Goal: Task Accomplishment & Management: Complete application form

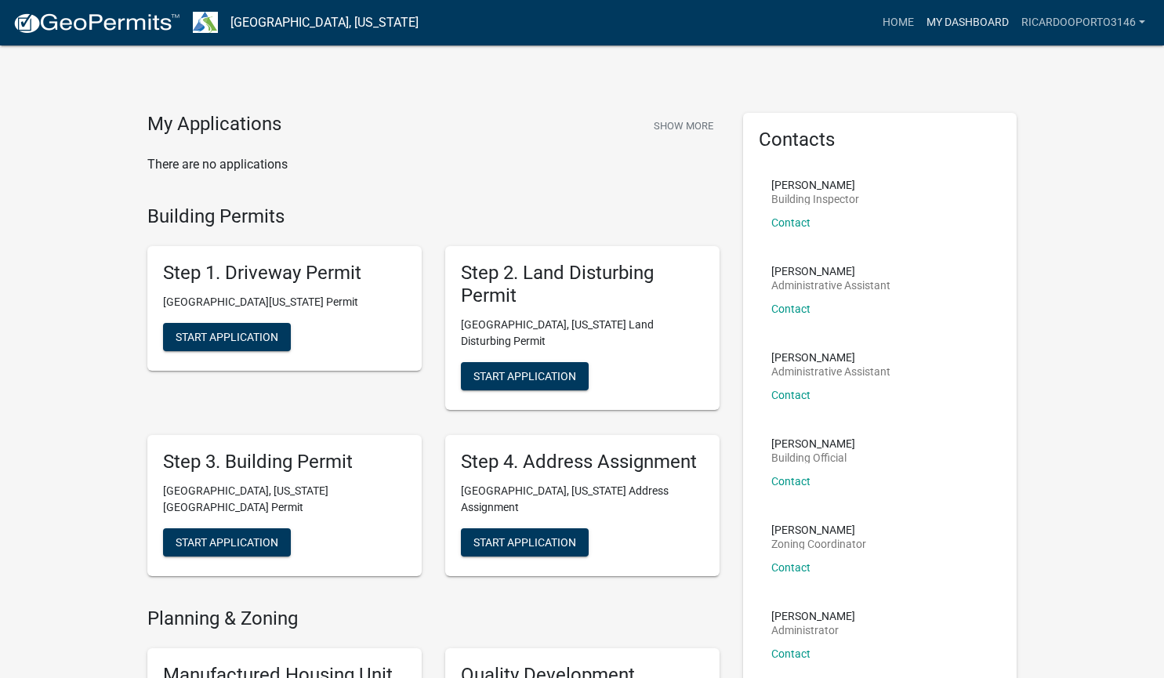
click at [964, 27] on link "My Dashboard" at bounding box center [967, 23] width 95 height 30
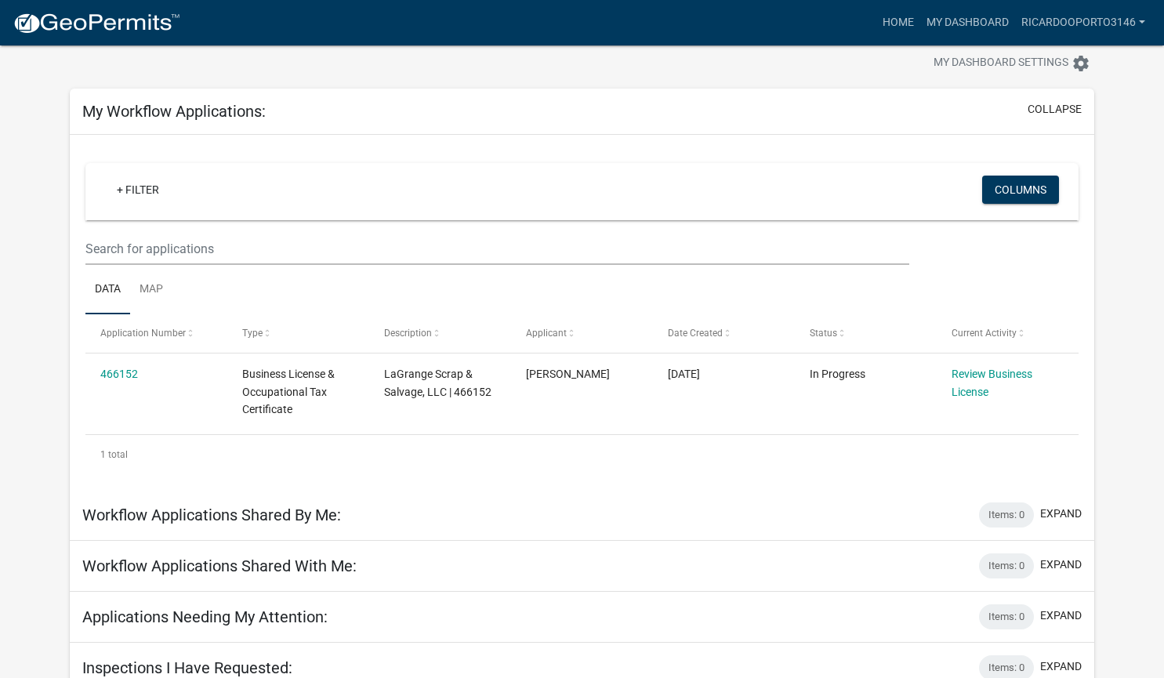
scroll to position [51, 0]
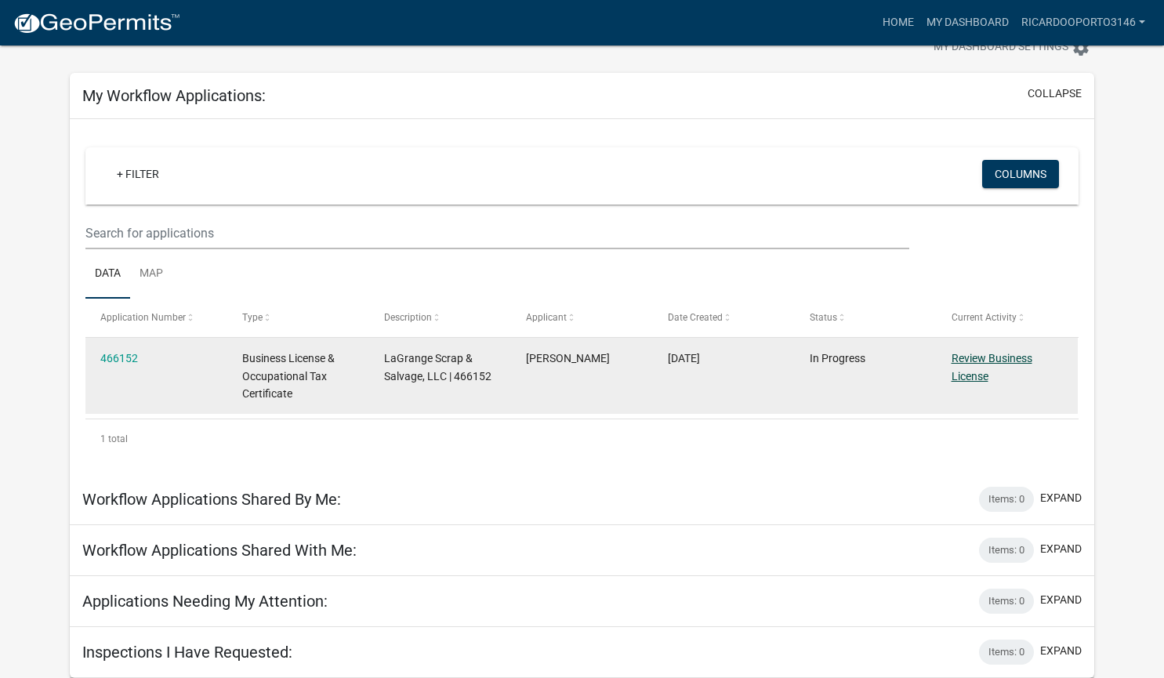
click at [972, 370] on link "Review Business License" at bounding box center [991, 367] width 81 height 31
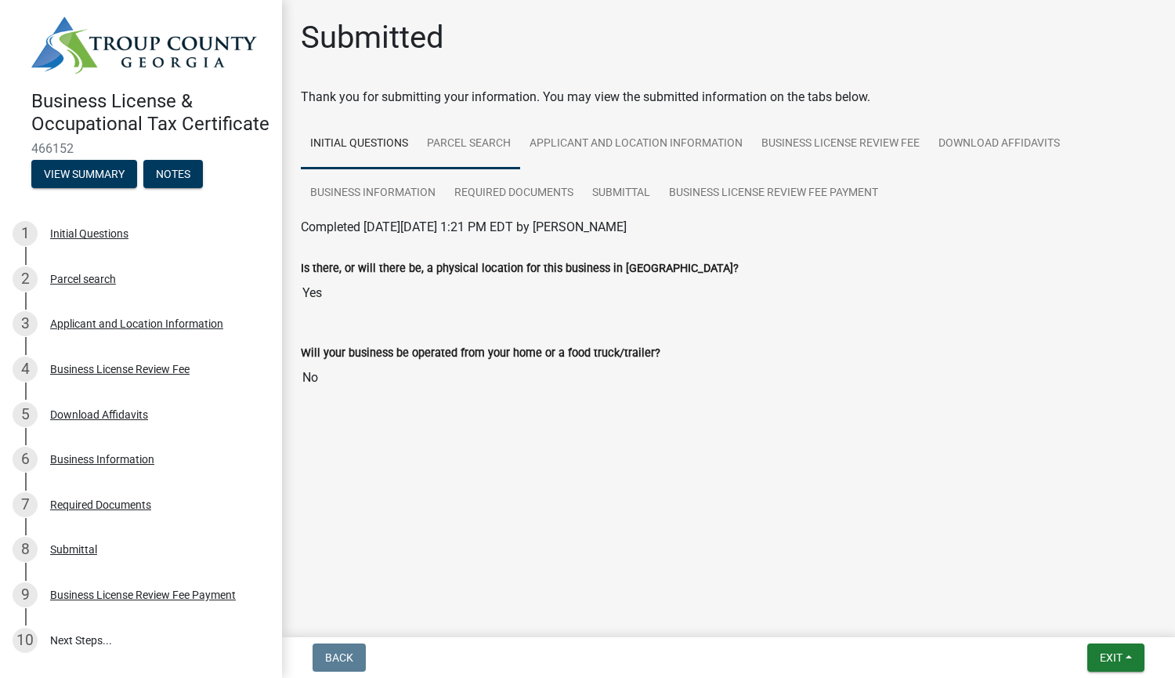
click at [465, 145] on link "Parcel search" at bounding box center [469, 144] width 103 height 50
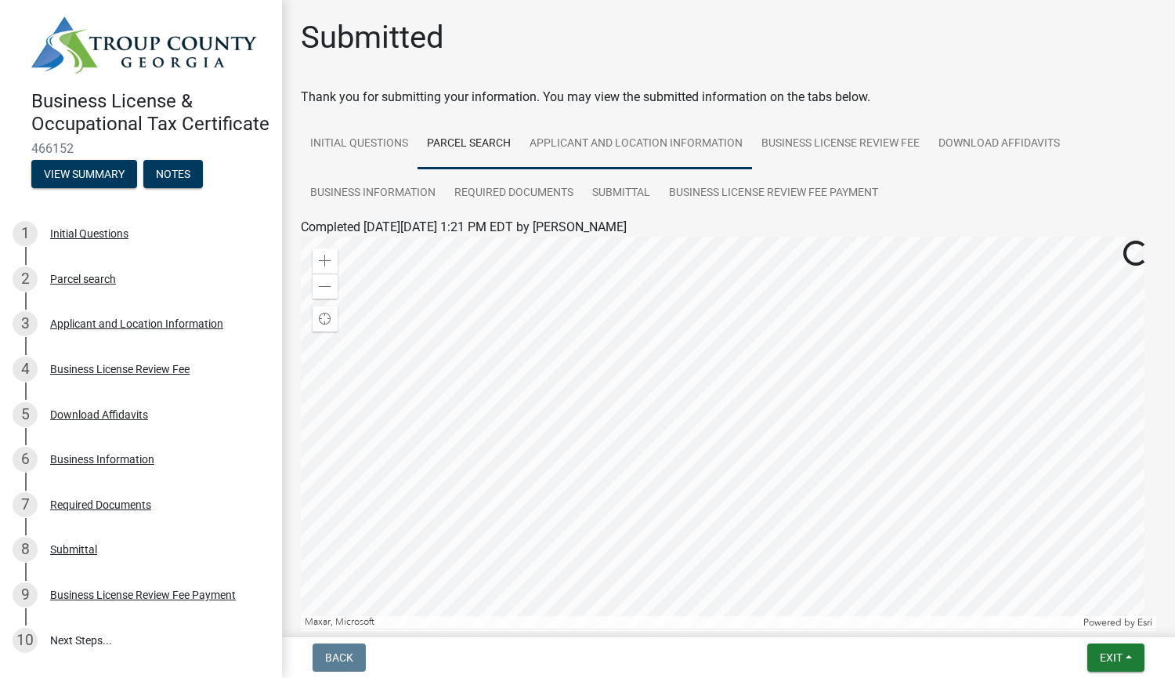
click at [631, 144] on link "Applicant and Location Information" at bounding box center [636, 144] width 232 height 50
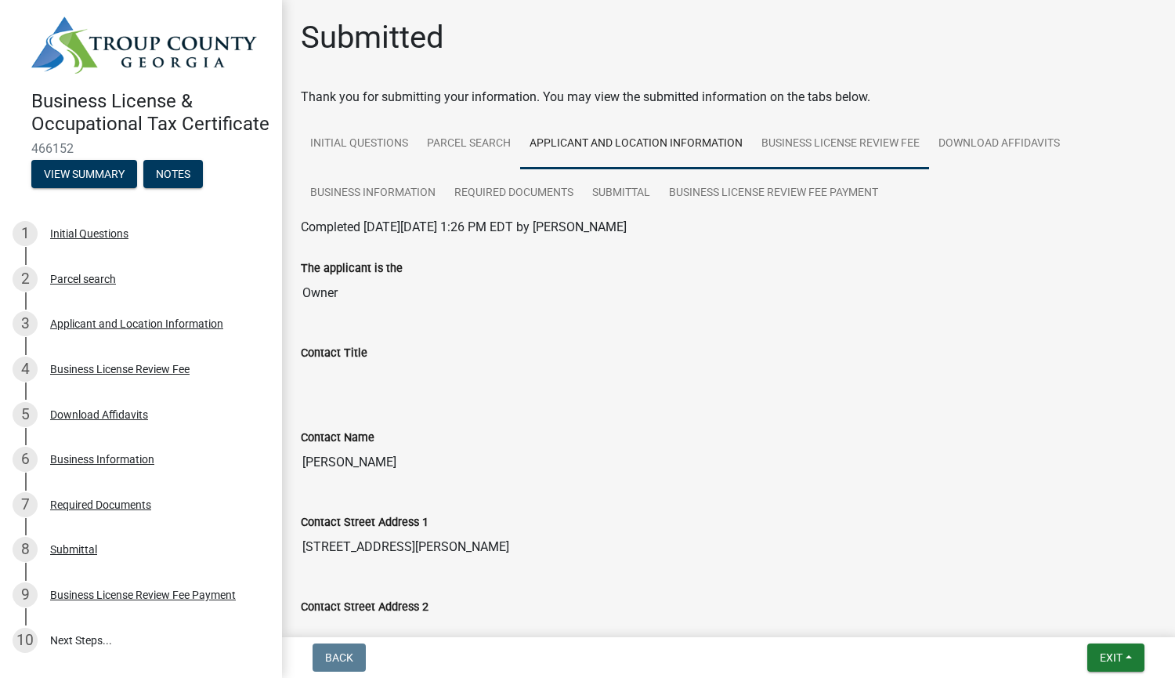
click at [839, 147] on link "Business License Review Fee" at bounding box center [840, 144] width 177 height 50
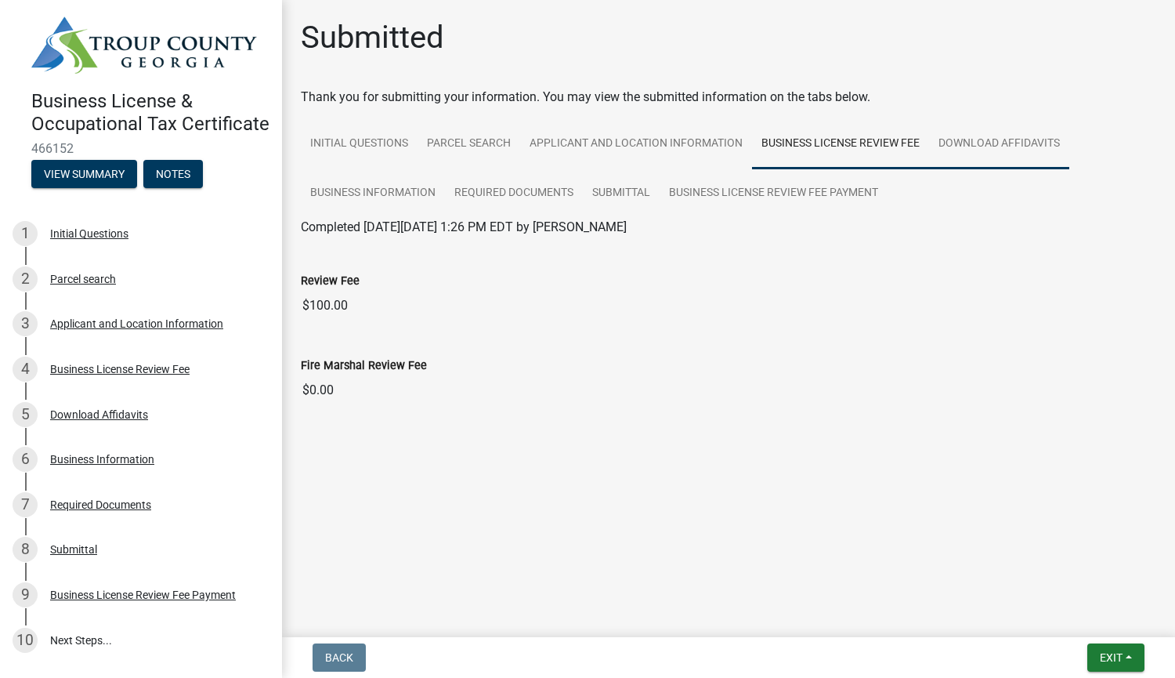
click at [978, 135] on link "Download Affidavits" at bounding box center [999, 144] width 140 height 50
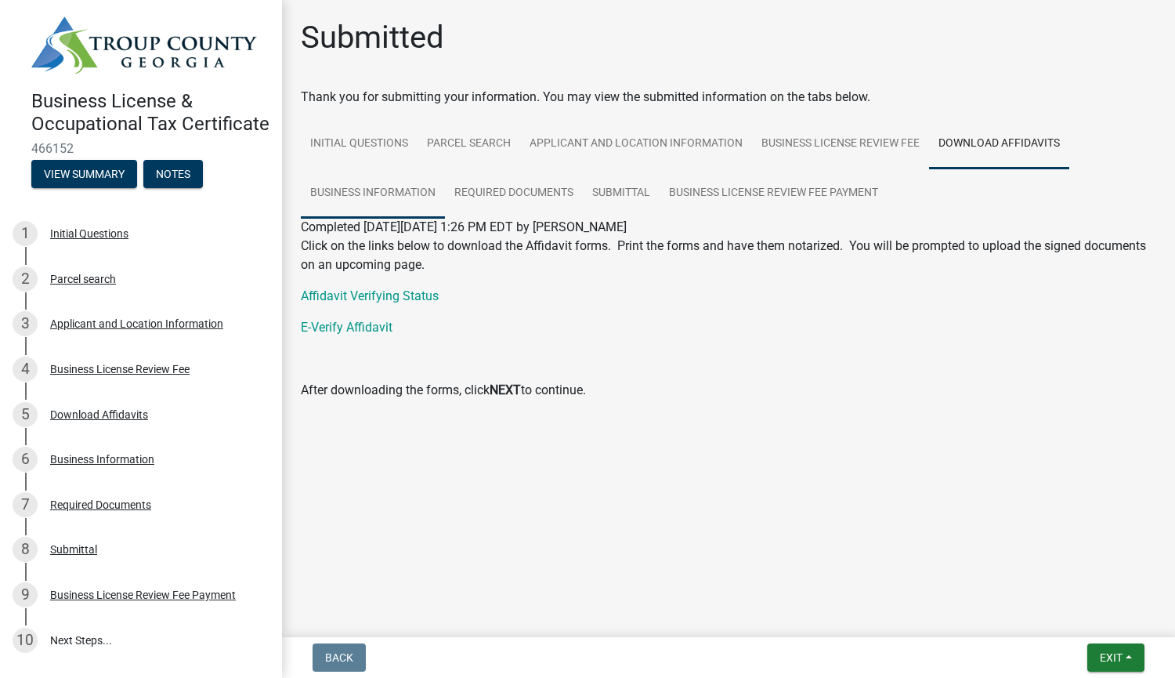
click at [392, 198] on link "Business Information" at bounding box center [373, 193] width 144 height 50
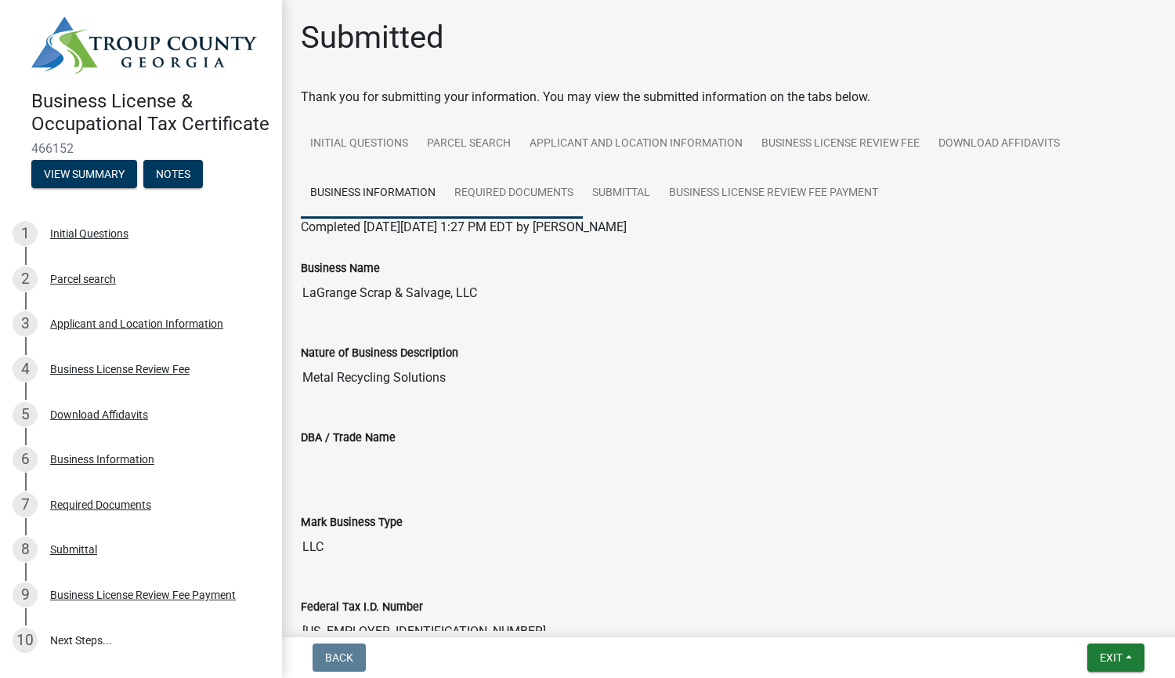
click at [502, 202] on link "Required Documents" at bounding box center [514, 193] width 138 height 50
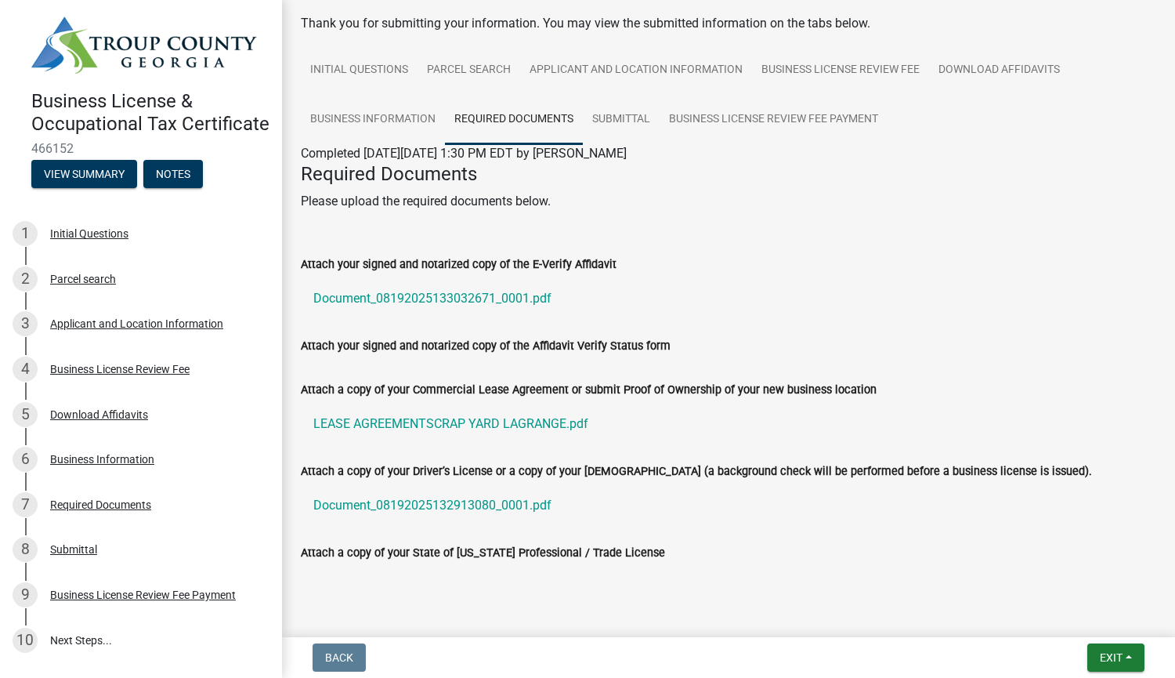
scroll to position [110, 0]
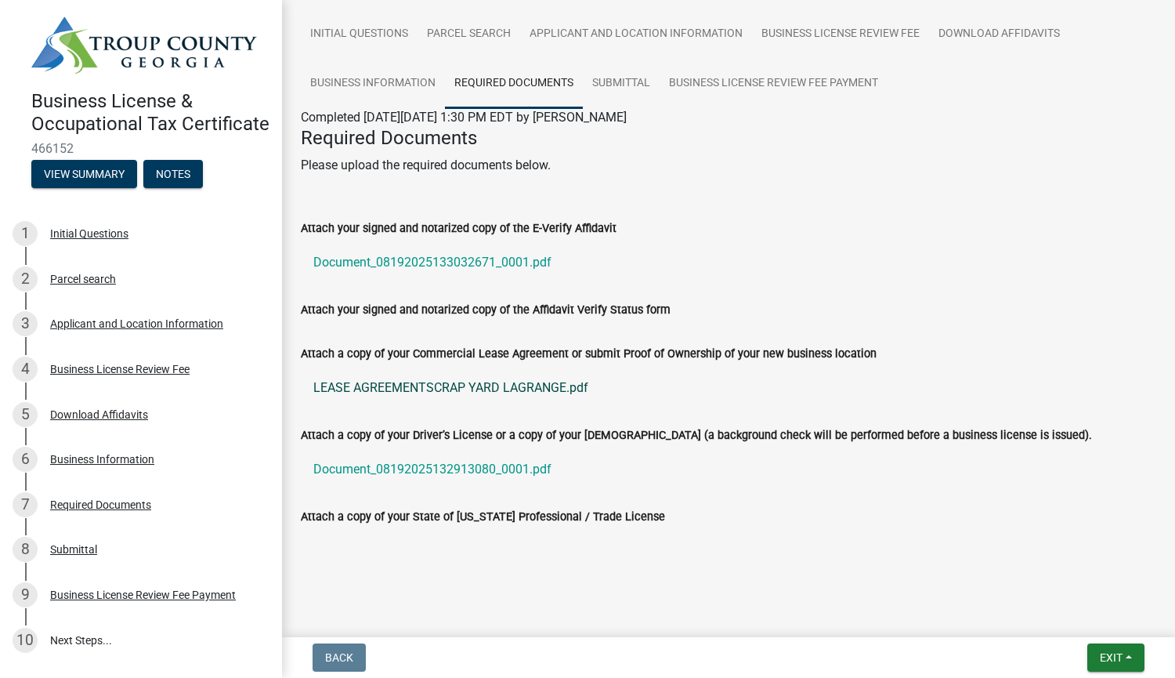
click at [406, 386] on link "LEASE AGREEMENTSCRAP YARD LAGRANGE.pdf" at bounding box center [729, 388] width 856 height 38
click at [632, 83] on link "Submittal" at bounding box center [621, 84] width 77 height 50
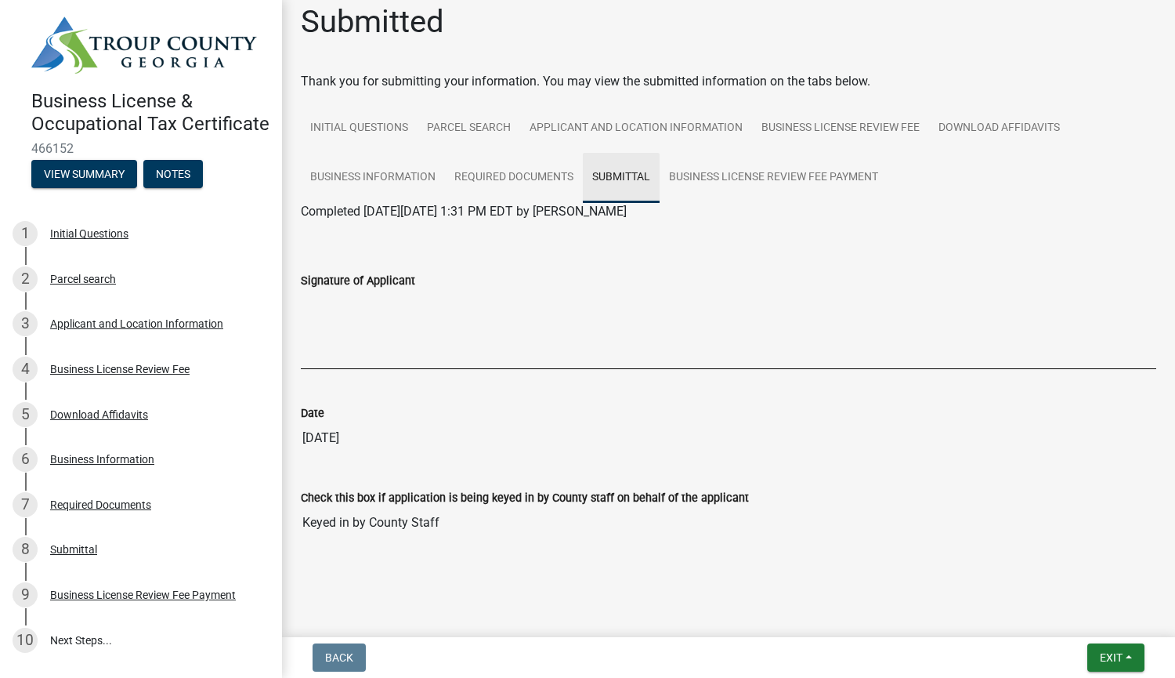
scroll to position [16, 0]
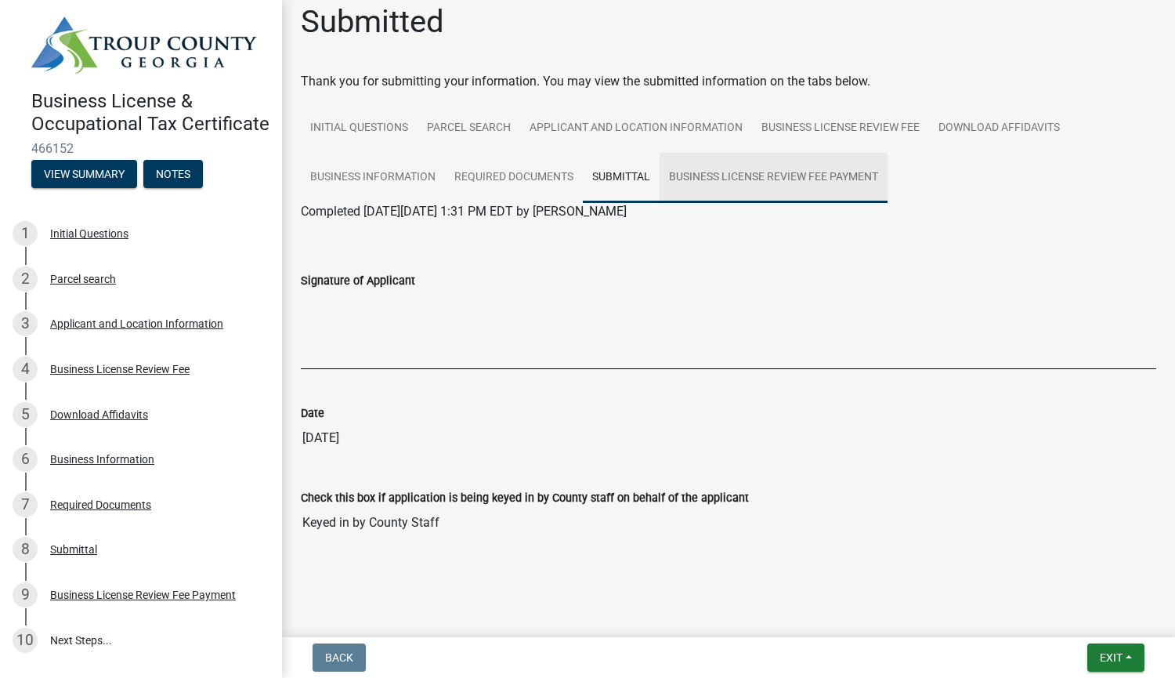
click at [841, 183] on link "Business License Review Fee Payment" at bounding box center [774, 178] width 228 height 50
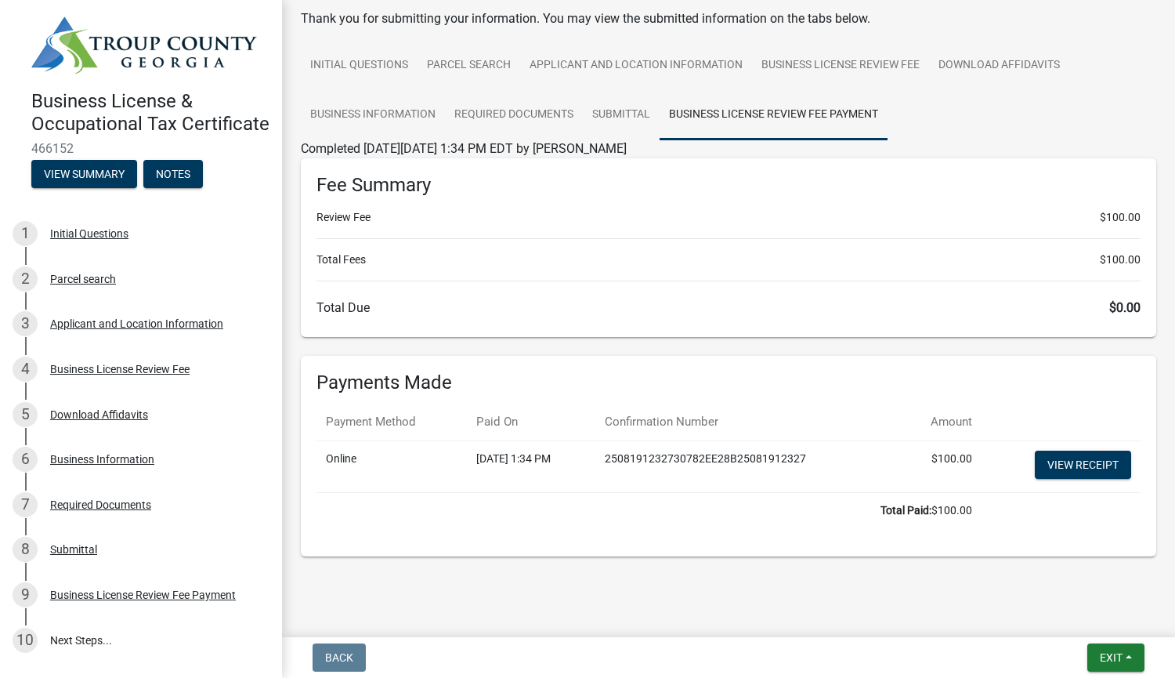
scroll to position [83, 0]
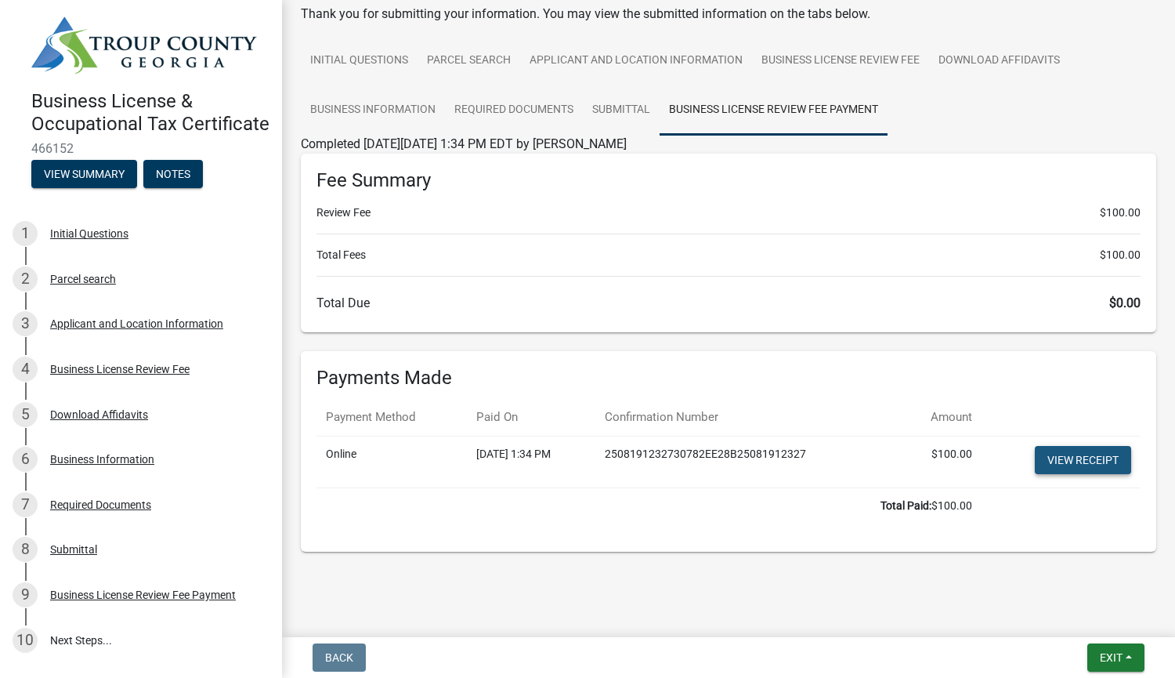
click at [1075, 457] on link "View receipt" at bounding box center [1083, 460] width 96 height 28
click at [97, 188] on button "View Summary" at bounding box center [84, 174] width 106 height 28
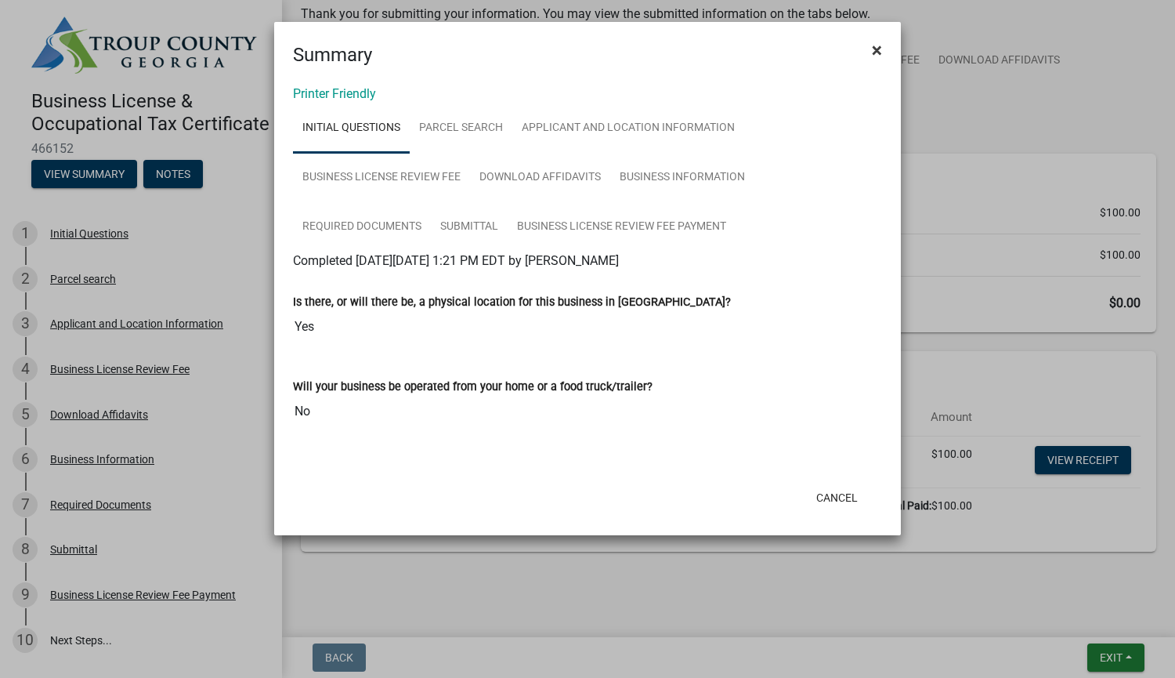
click at [881, 51] on span "×" at bounding box center [877, 50] width 10 height 22
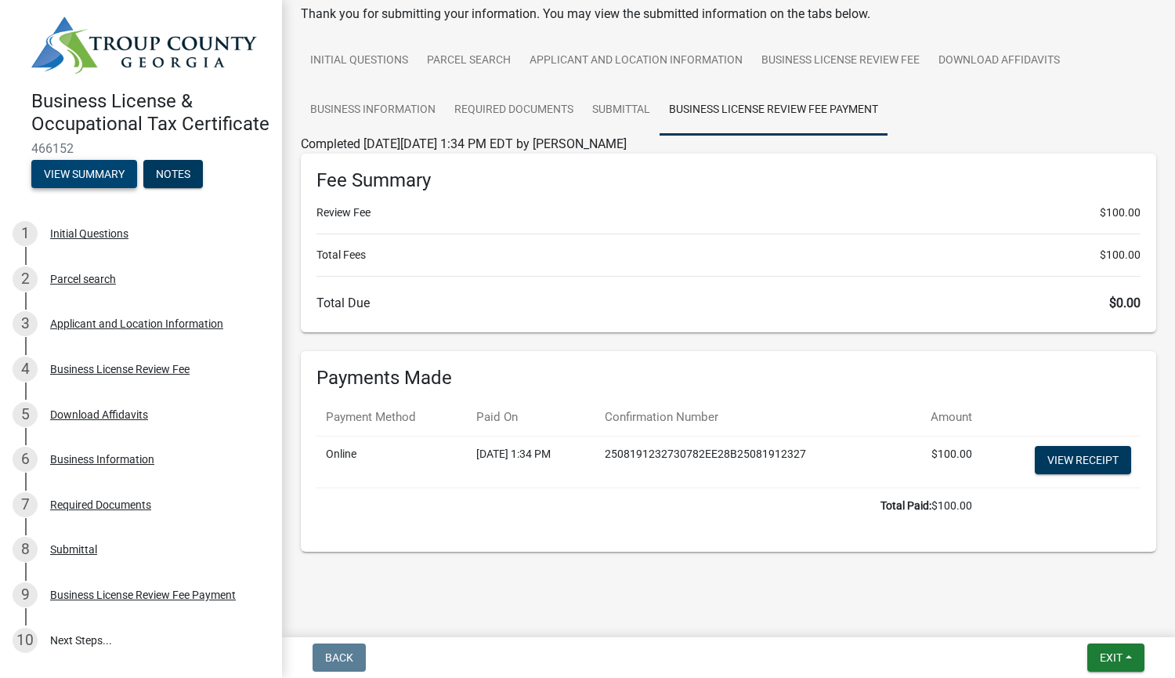
scroll to position [0, 0]
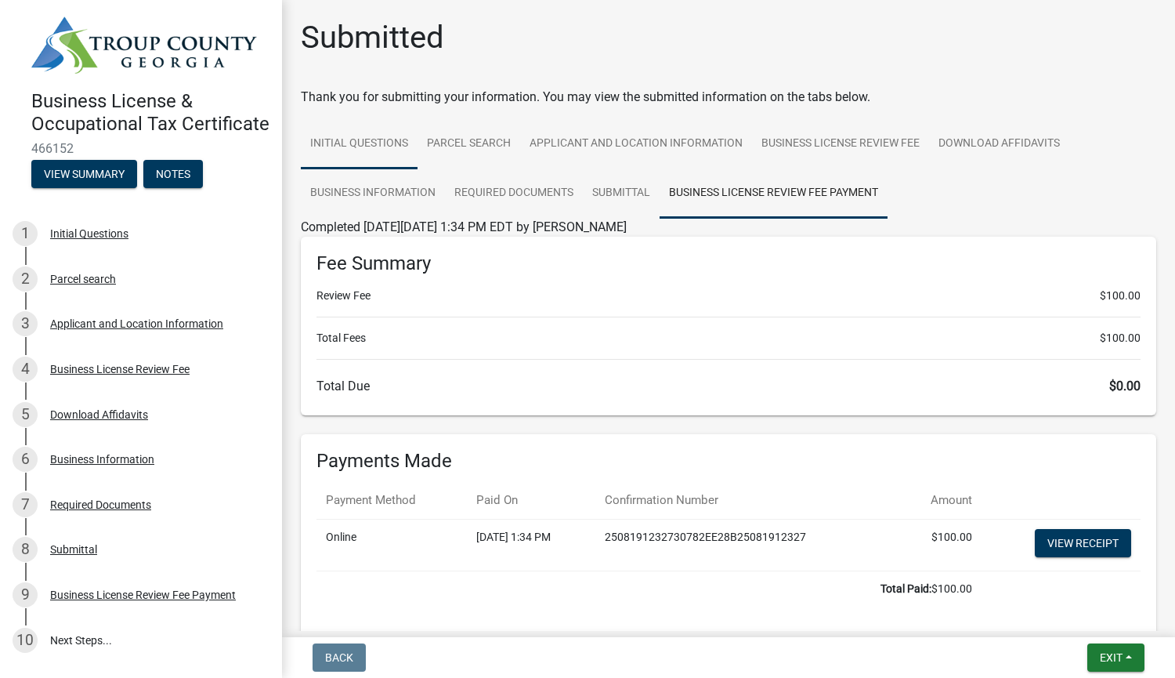
click at [364, 141] on link "Initial Questions" at bounding box center [359, 144] width 117 height 50
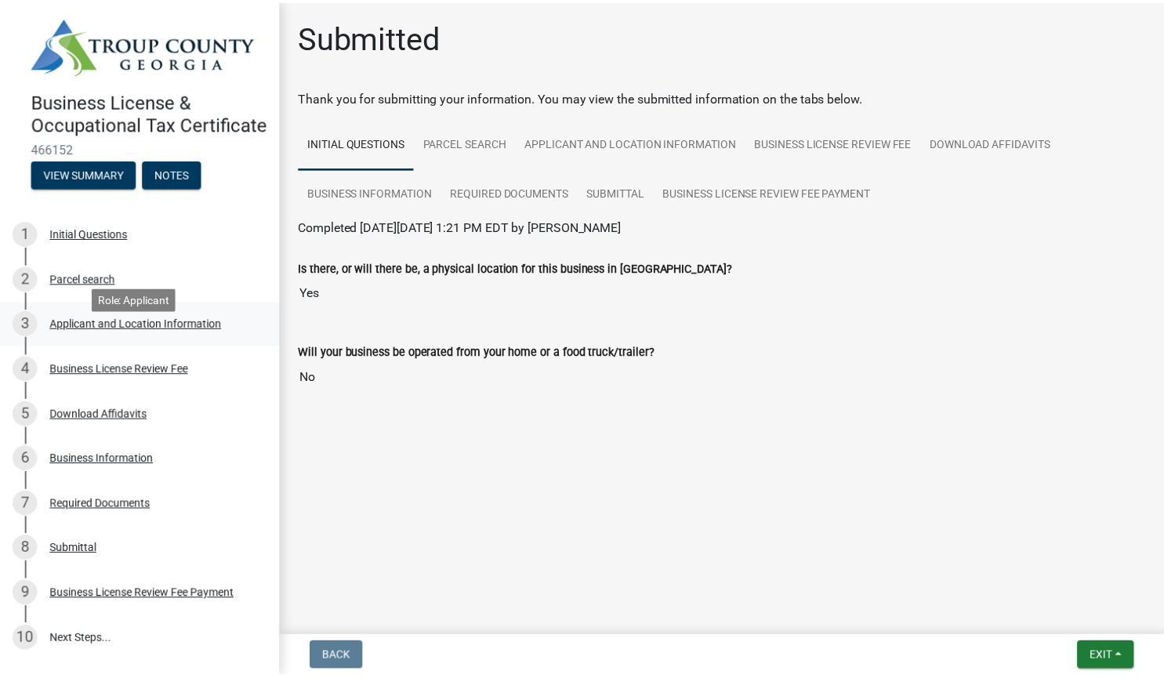
scroll to position [150, 0]
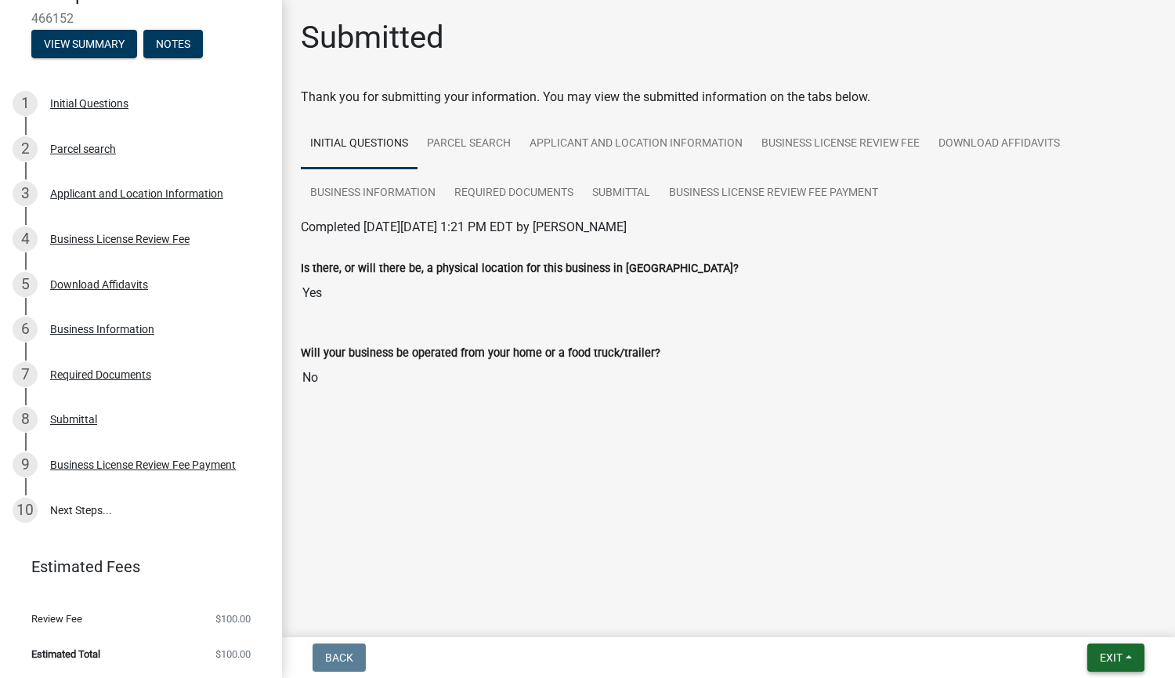
click at [1122, 657] on span "Exit" at bounding box center [1111, 657] width 23 height 13
click at [1076, 619] on button "Save & Exit" at bounding box center [1082, 617] width 125 height 38
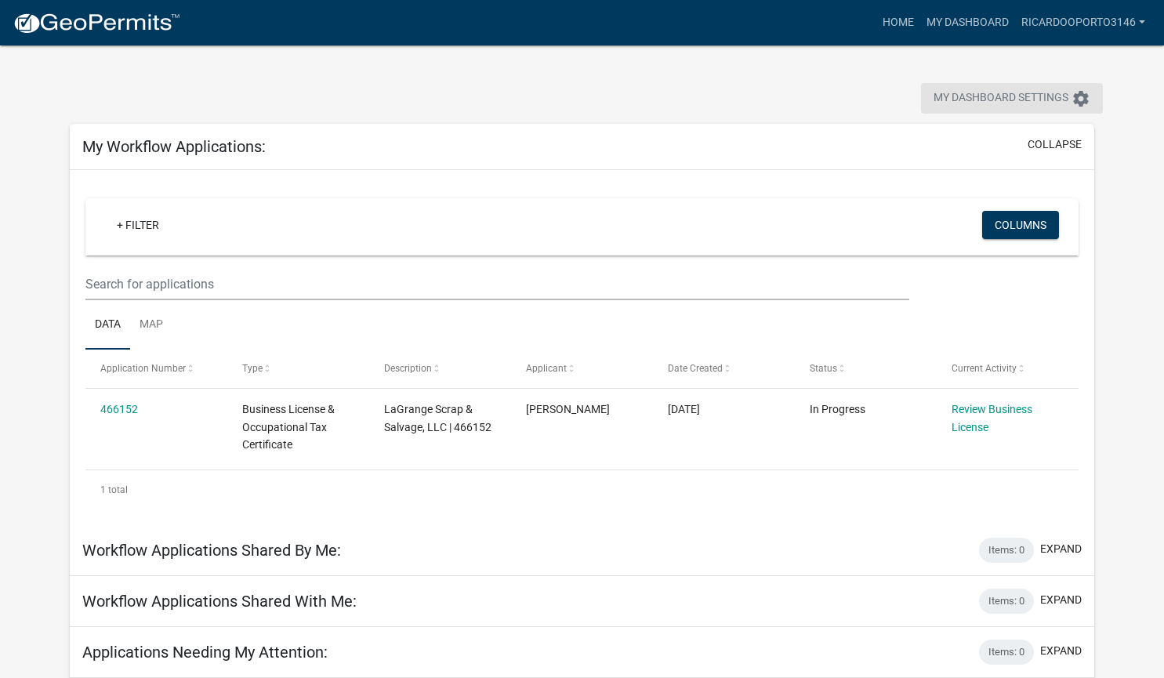
click at [1003, 102] on span "My Dashboard Settings" at bounding box center [1000, 98] width 135 height 19
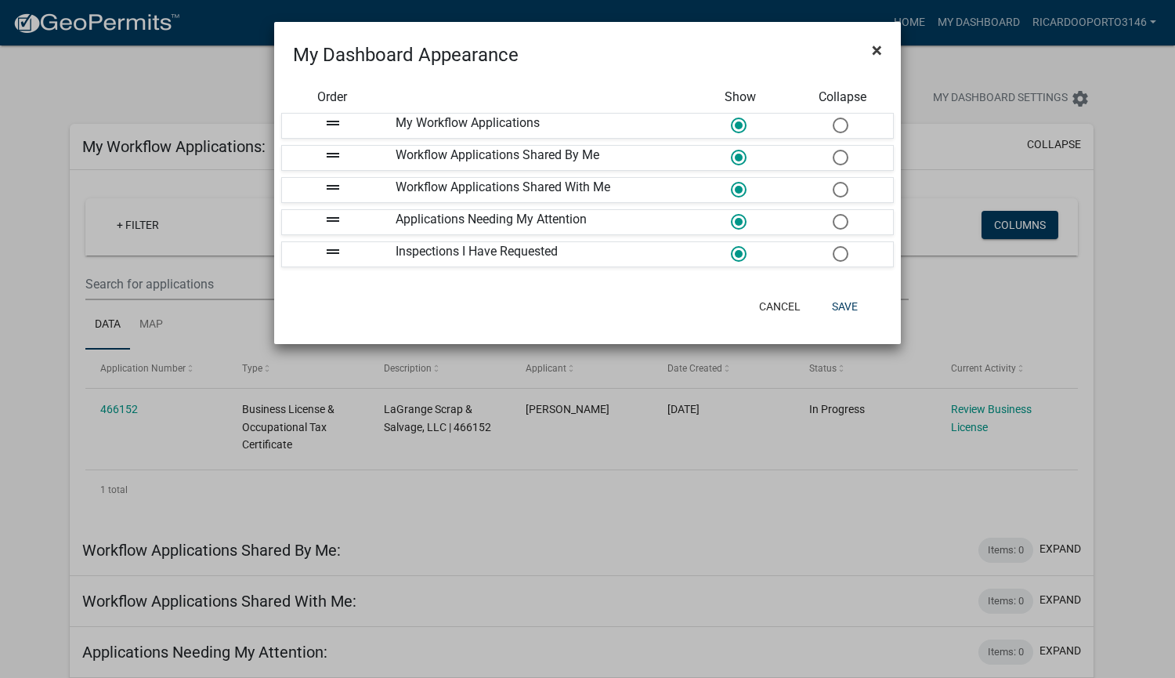
click at [875, 48] on span "×" at bounding box center [877, 50] width 10 height 22
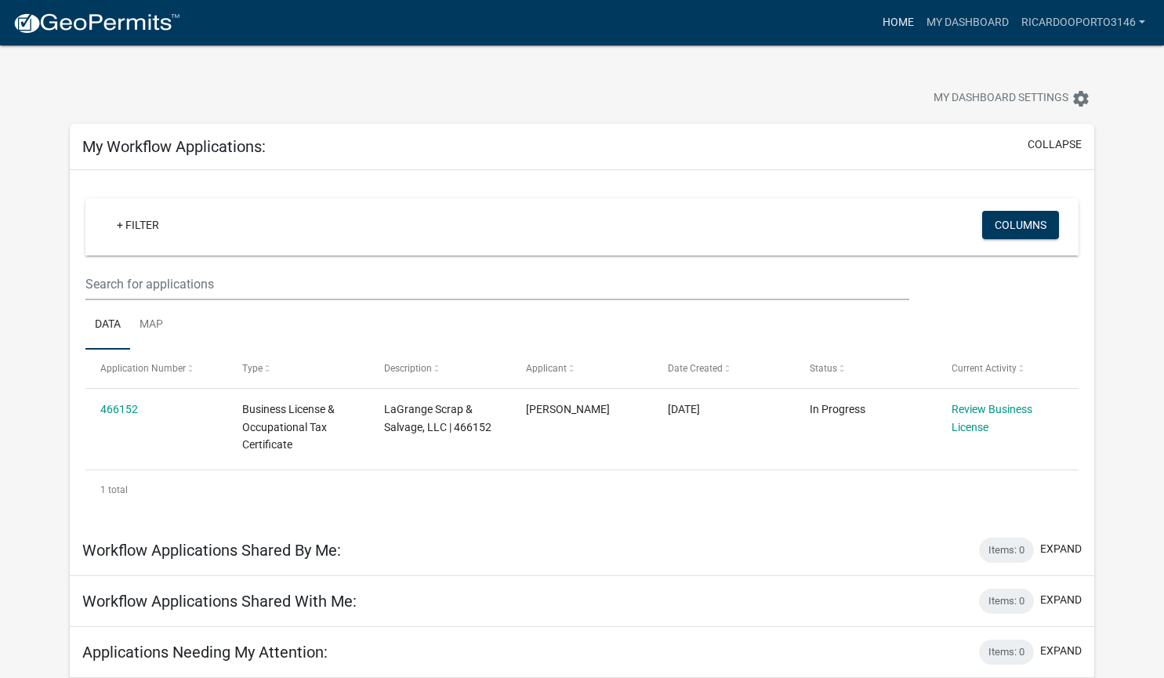
click at [894, 22] on link "Home" at bounding box center [898, 23] width 44 height 30
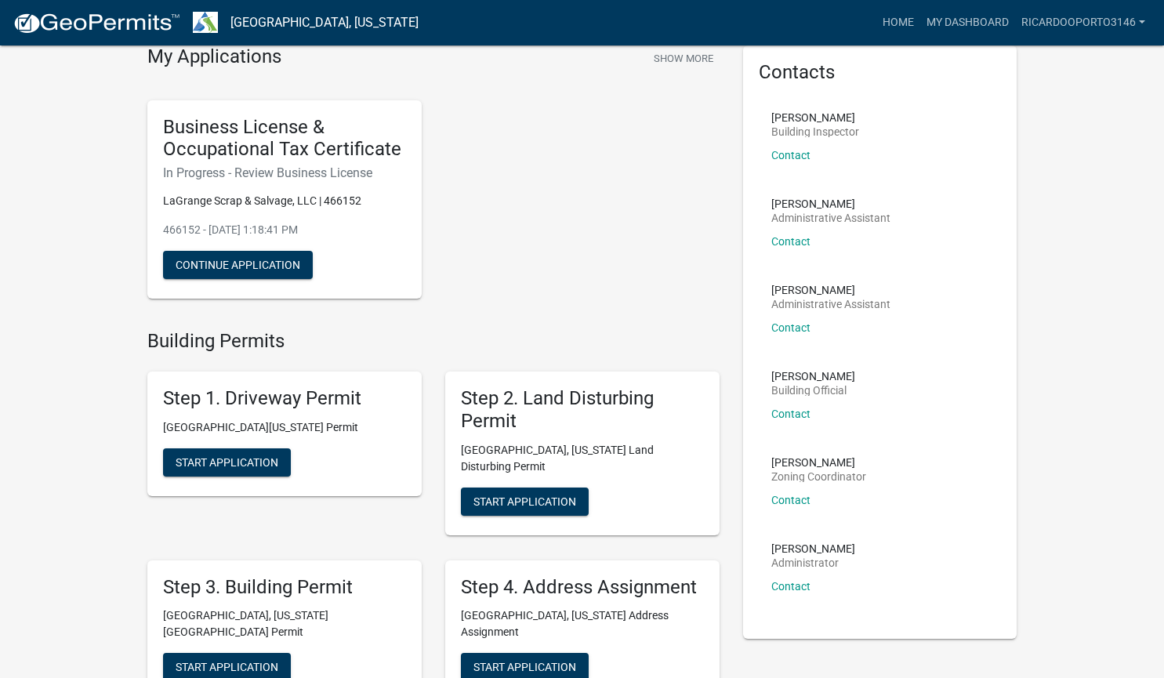
scroll to position [71, 0]
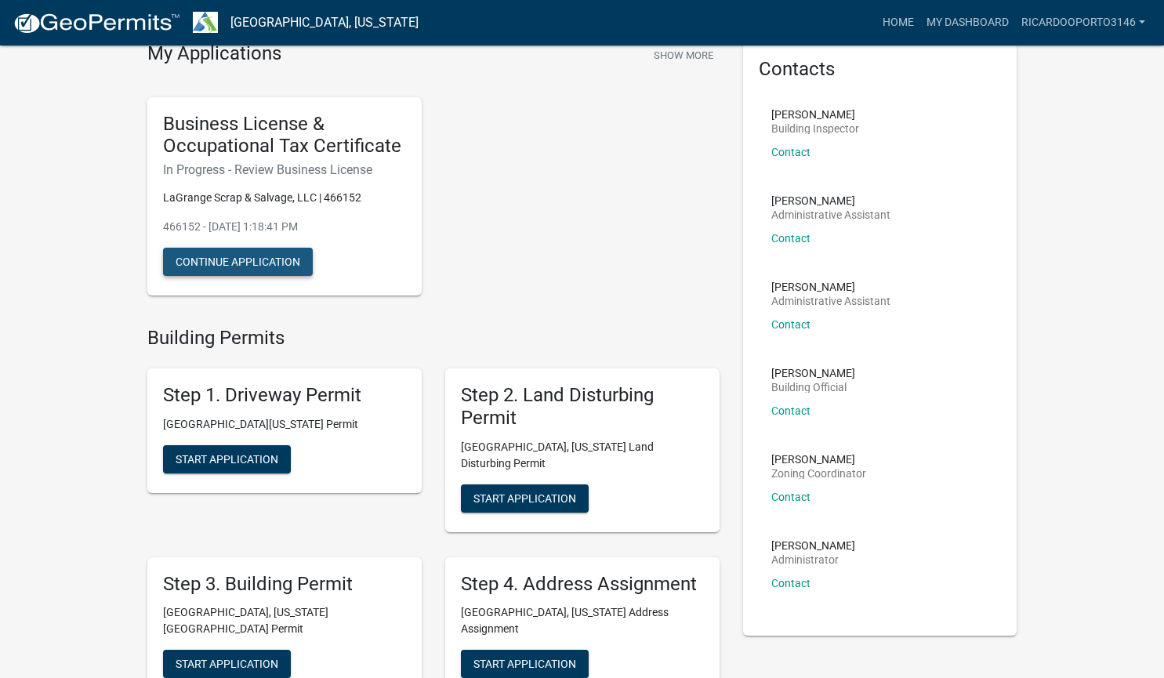
click at [254, 255] on button "Continue Application" at bounding box center [238, 262] width 150 height 28
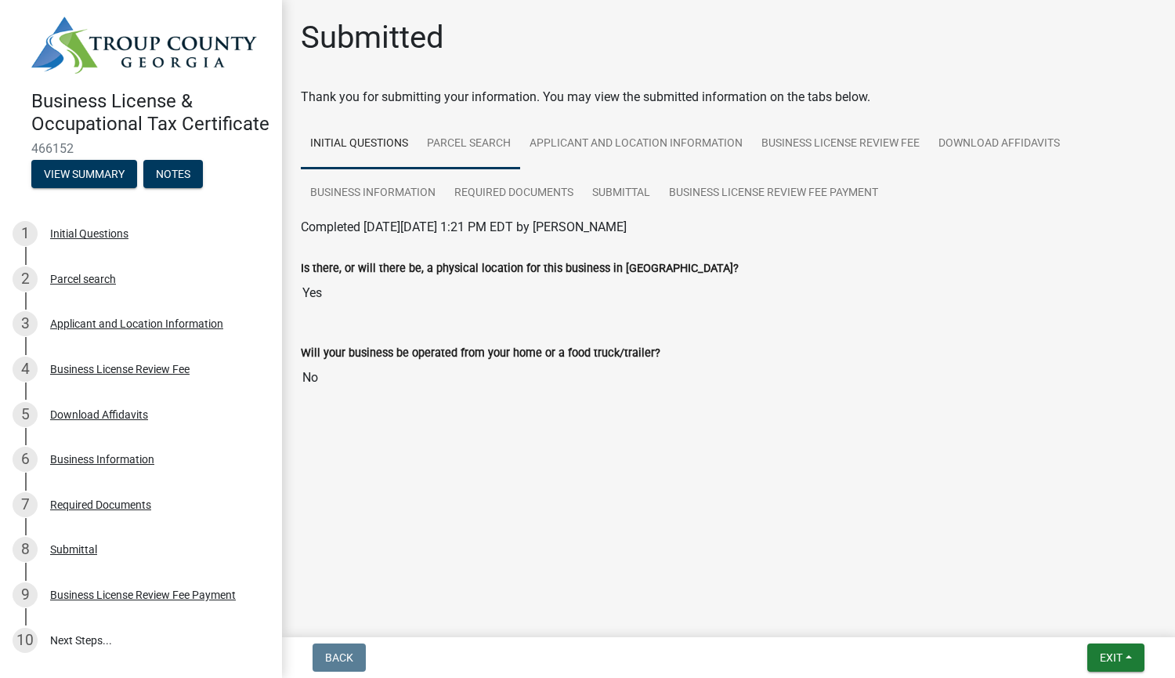
click at [465, 140] on link "Parcel search" at bounding box center [469, 144] width 103 height 50
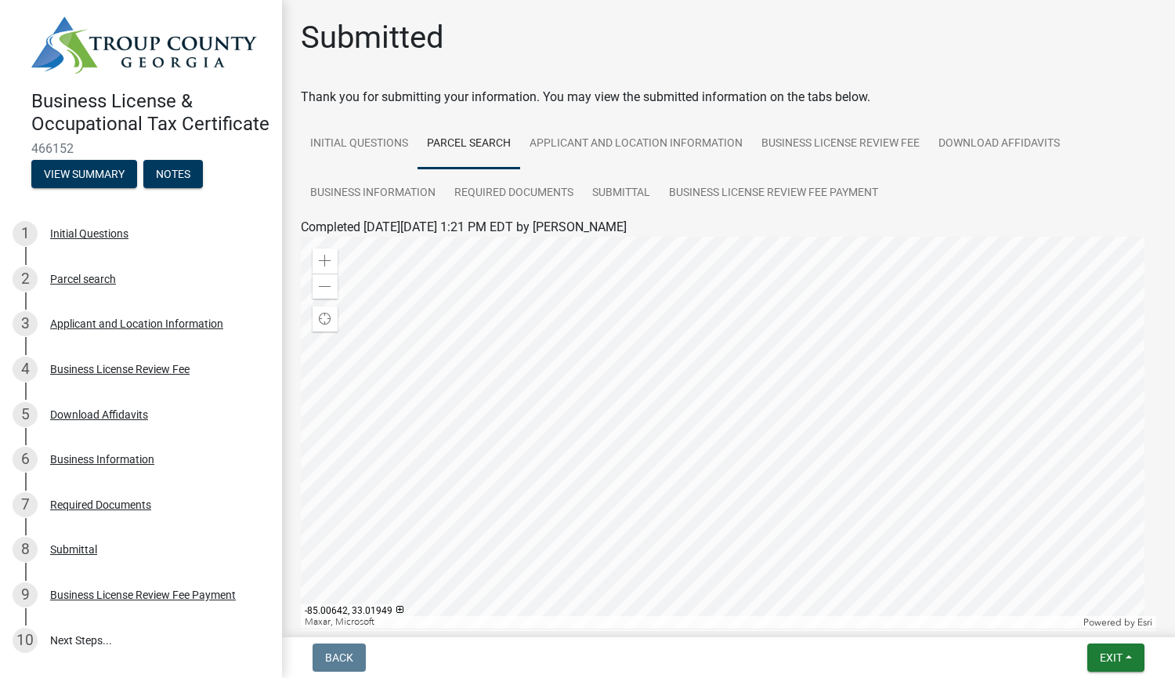
click at [654, 353] on div at bounding box center [729, 433] width 856 height 392
click at [464, 418] on div at bounding box center [729, 433] width 856 height 392
click at [324, 287] on span at bounding box center [325, 287] width 13 height 13
click at [609, 139] on link "Applicant and Location Information" at bounding box center [636, 144] width 232 height 50
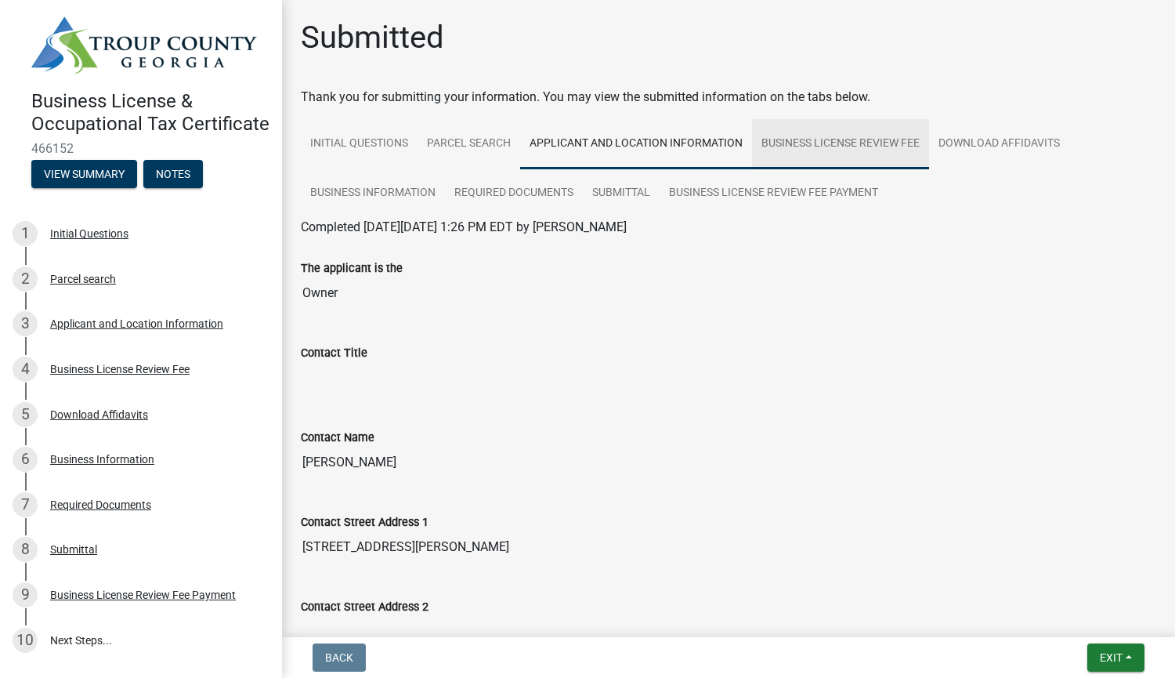
click at [824, 143] on link "Business License Review Fee" at bounding box center [840, 144] width 177 height 50
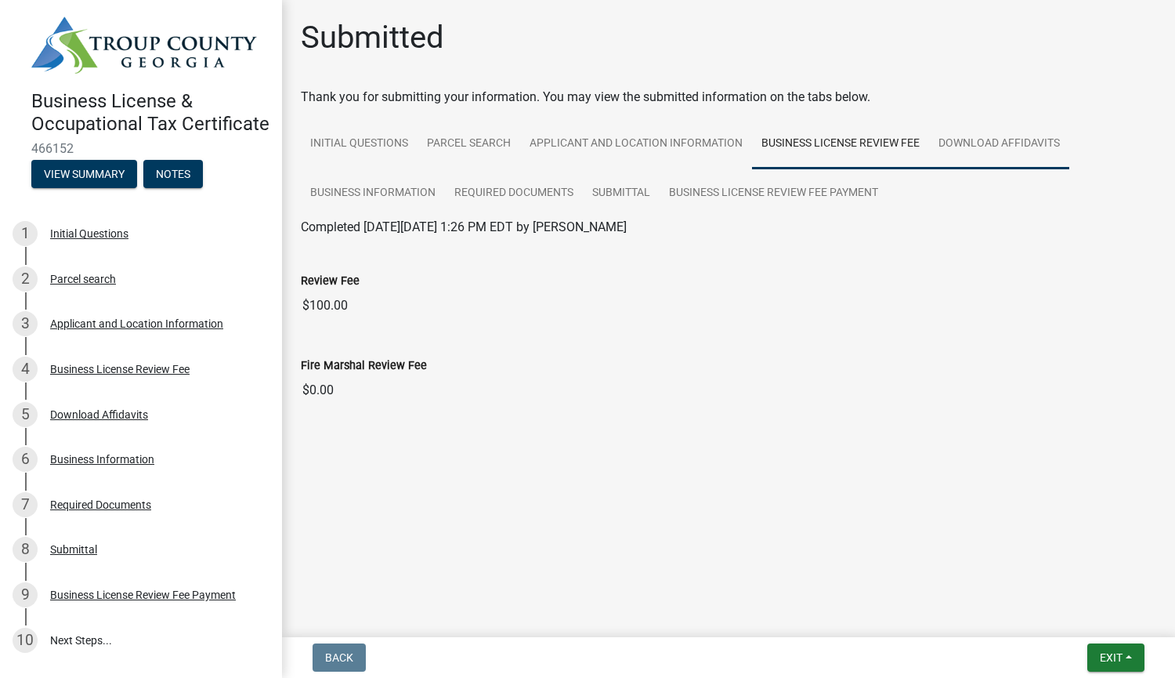
click at [978, 147] on link "Download Affidavits" at bounding box center [999, 144] width 140 height 50
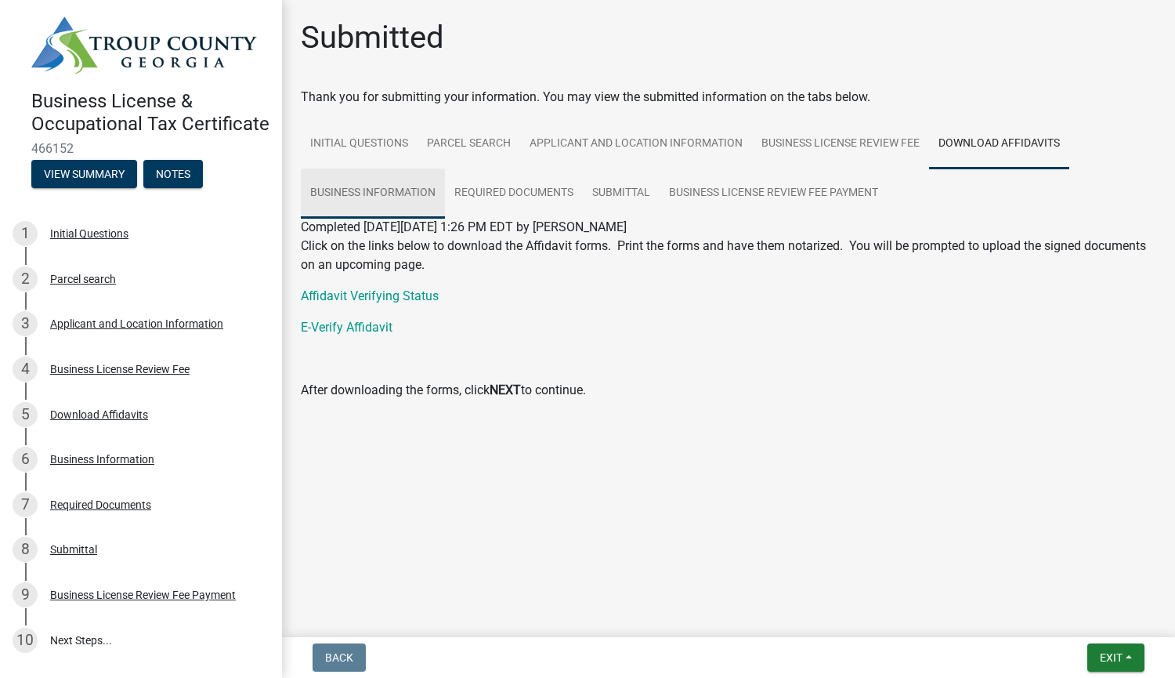
click at [374, 192] on link "Business Information" at bounding box center [373, 193] width 144 height 50
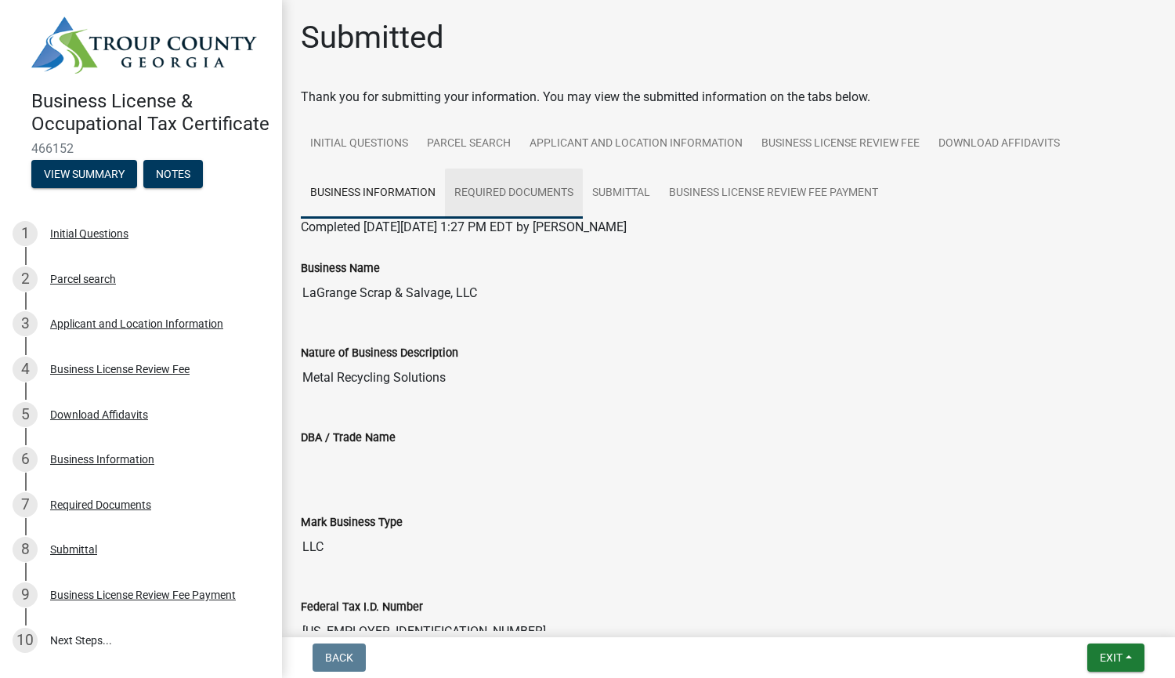
click at [535, 204] on link "Required Documents" at bounding box center [514, 193] width 138 height 50
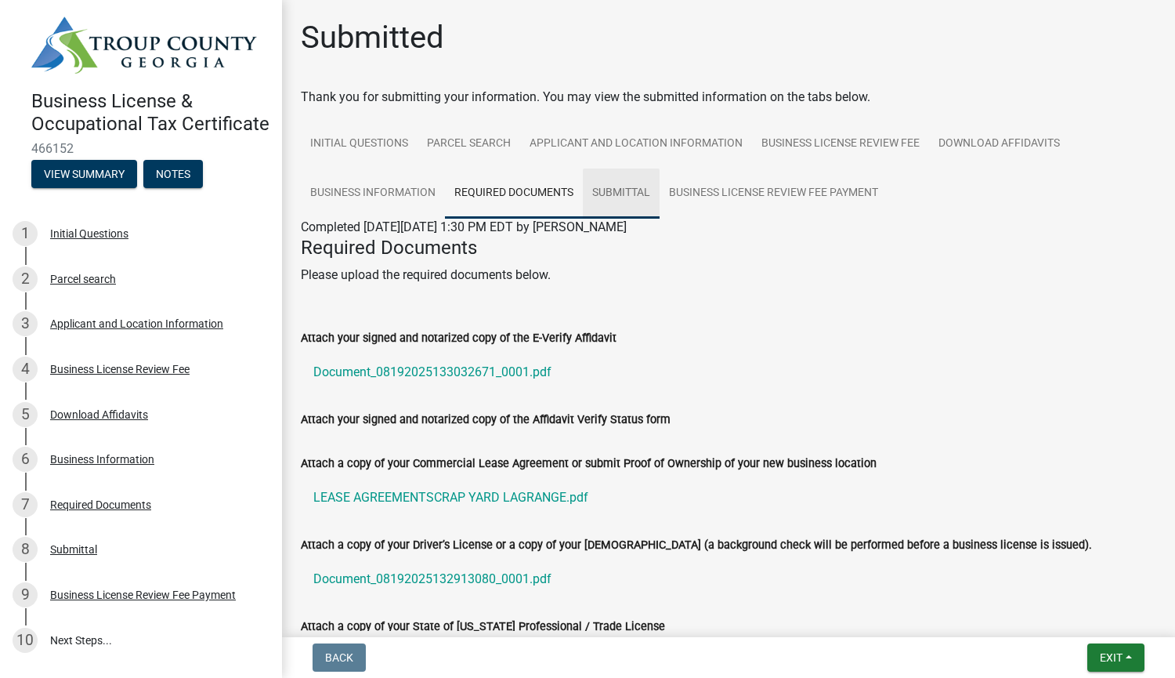
click at [618, 191] on link "Submittal" at bounding box center [621, 193] width 77 height 50
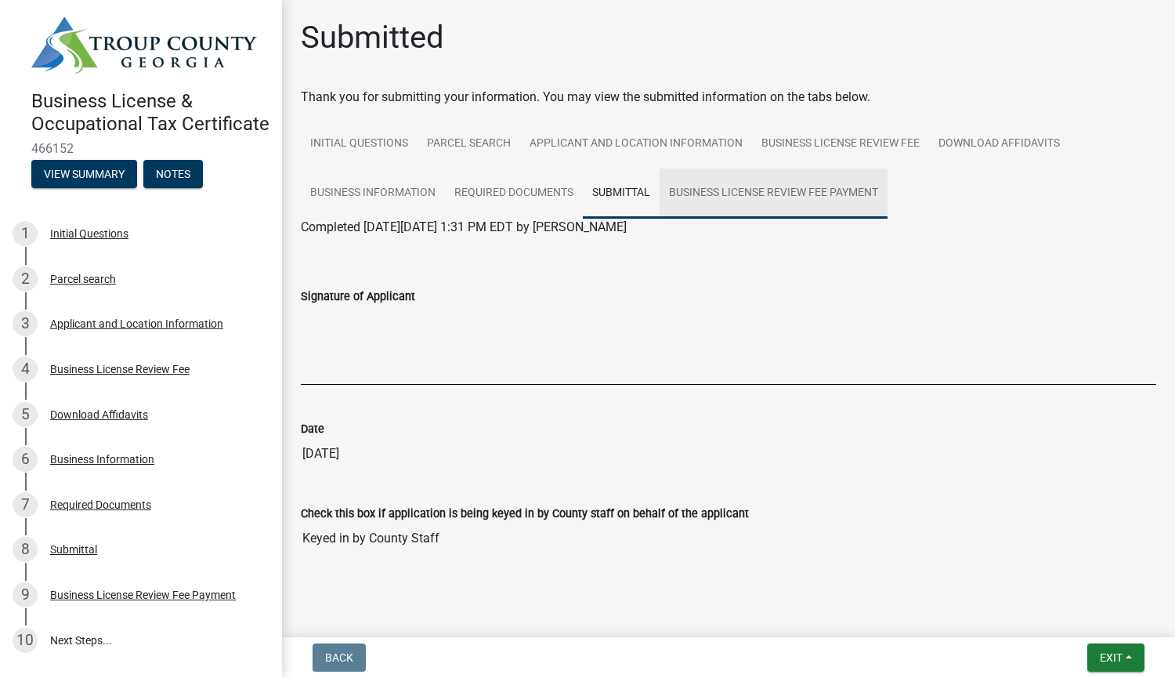
click at [735, 203] on link "Business License Review Fee Payment" at bounding box center [774, 193] width 228 height 50
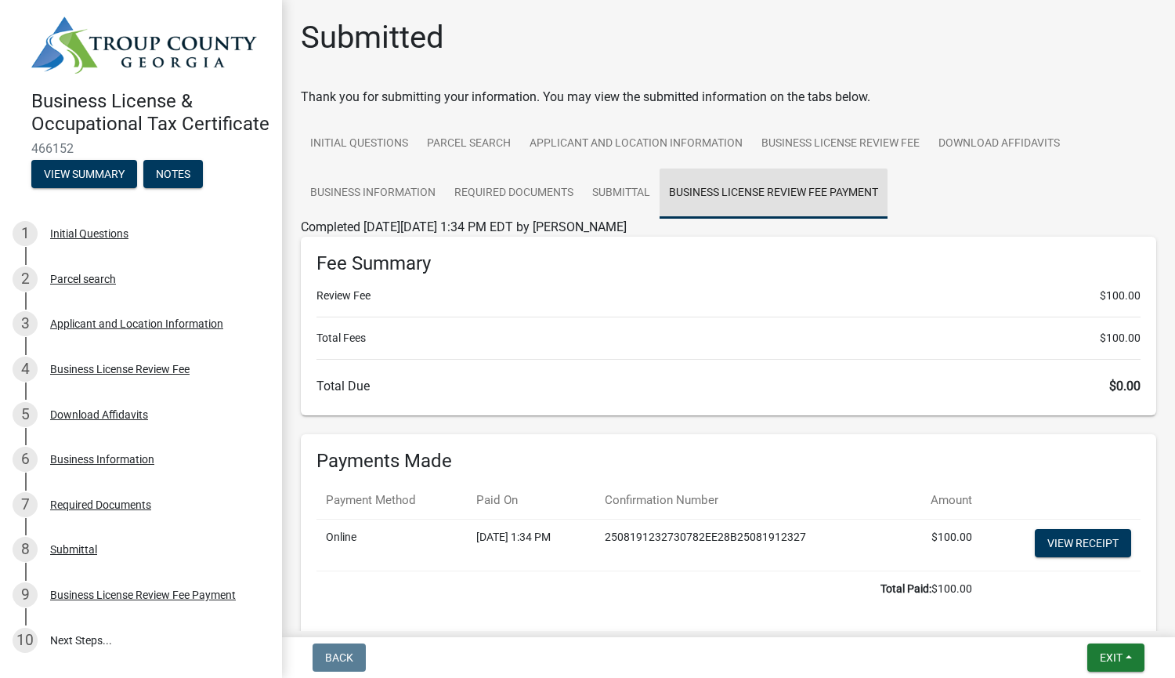
click at [735, 203] on link "Business License Review Fee Payment" at bounding box center [774, 193] width 228 height 50
